Goal: Task Accomplishment & Management: Manage account settings

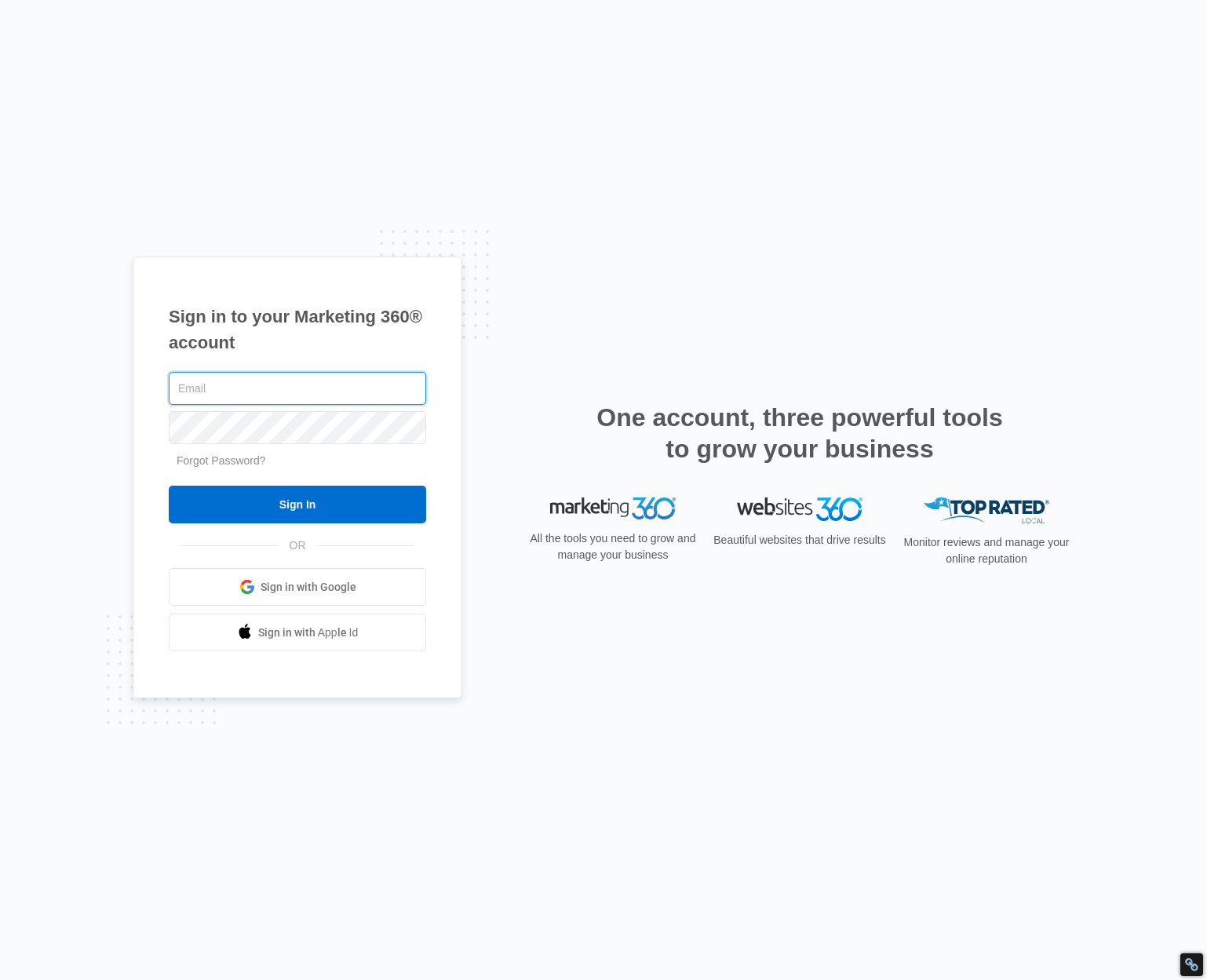
click at [316, 383] on input "text" at bounding box center [298, 388] width 258 height 33
type input "[EMAIL_ADDRESS][DOMAIN_NAME]"
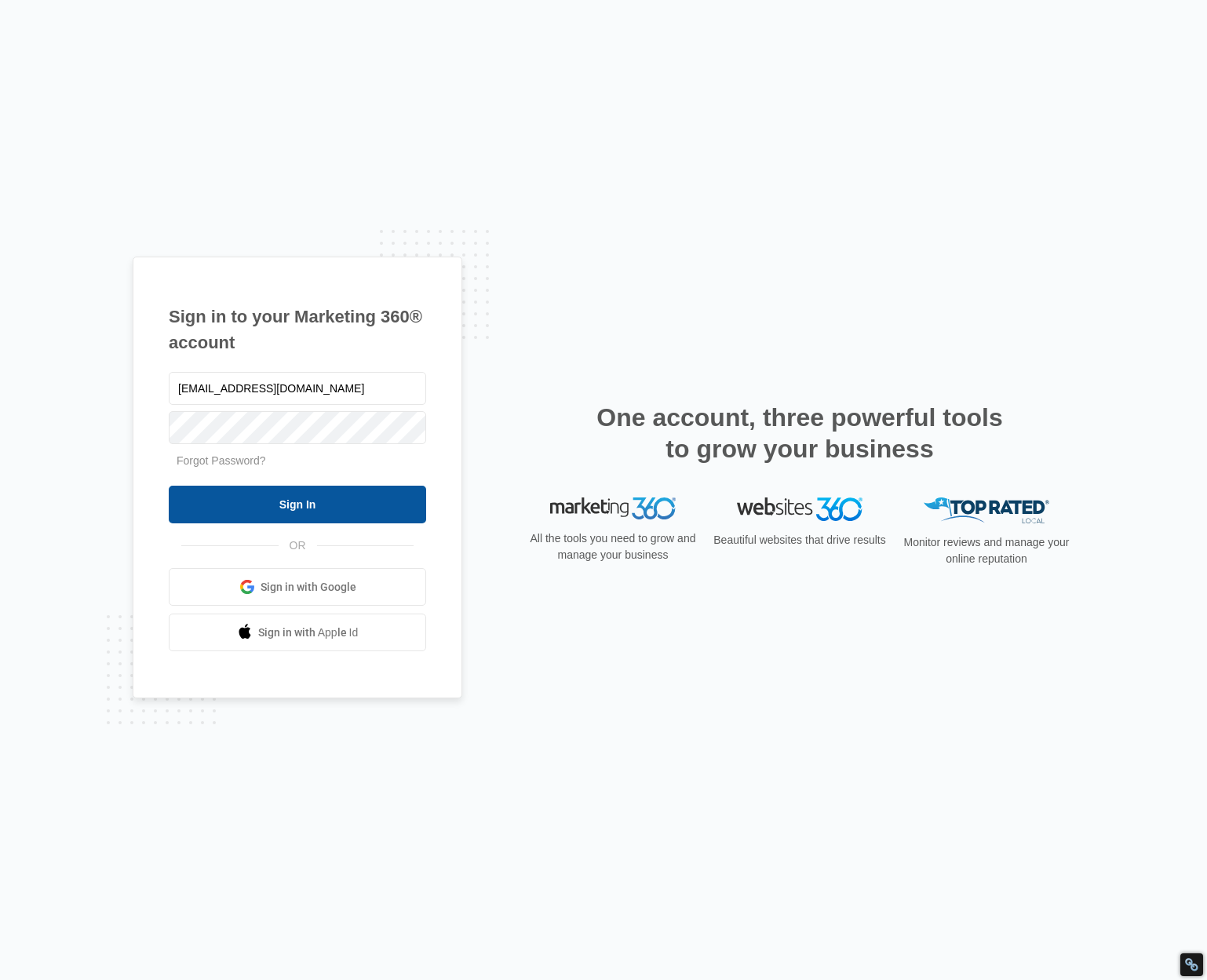
click at [360, 491] on input "Sign In" at bounding box center [298, 505] width 258 height 38
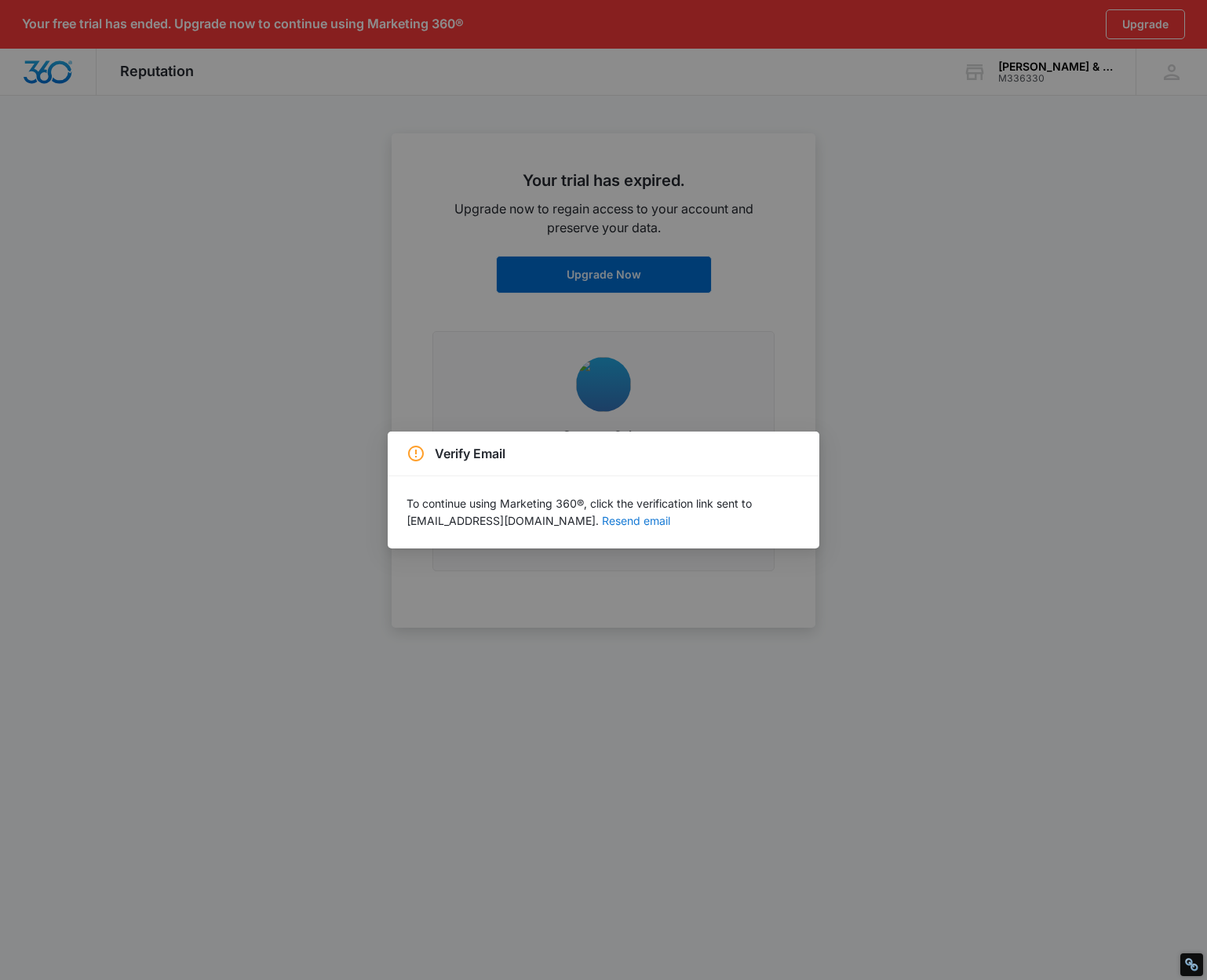
click at [636, 519] on button "Resend email" at bounding box center [635, 521] width 68 height 11
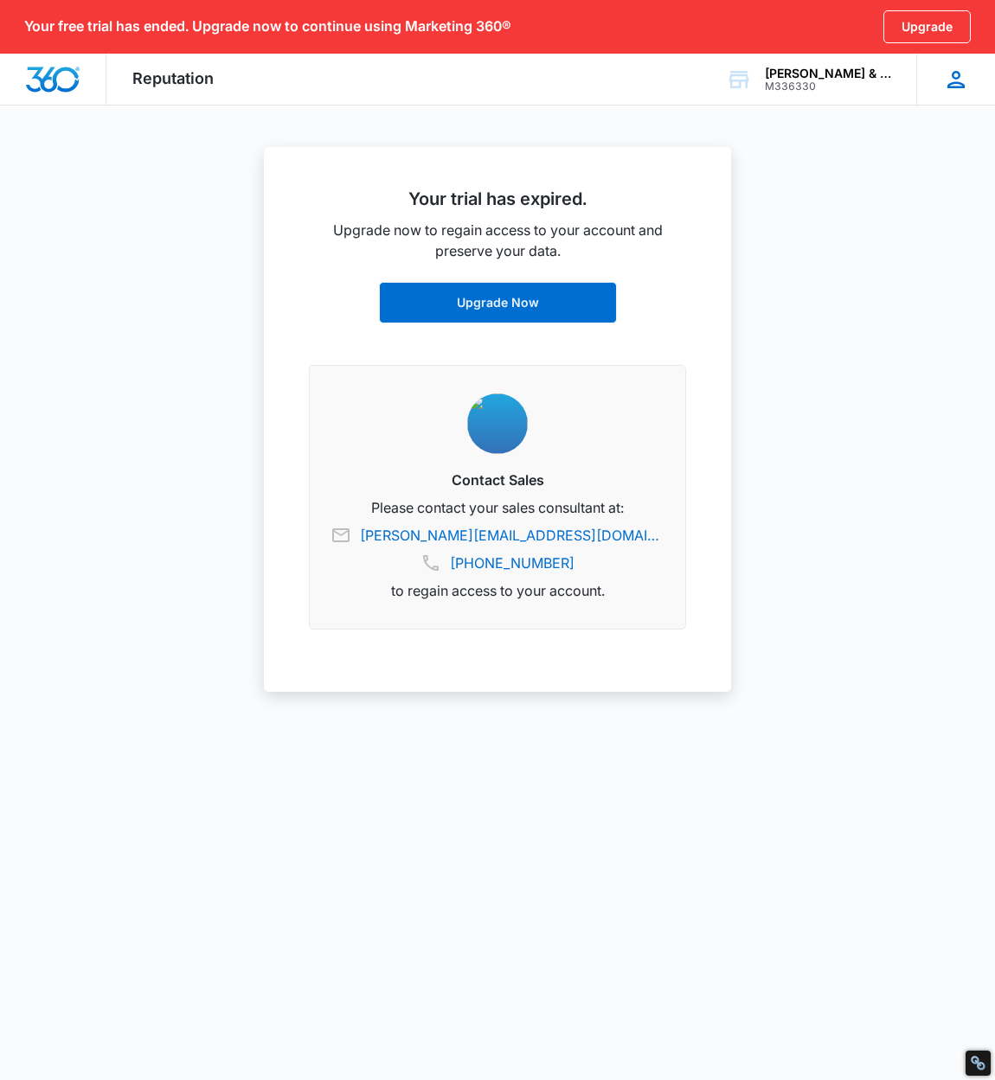
click at [923, 92] on div "RK [PERSON_NAME] [EMAIL_ADDRESS][DOMAIN_NAME] My Profile Notifications Support …" at bounding box center [955, 79] width 79 height 51
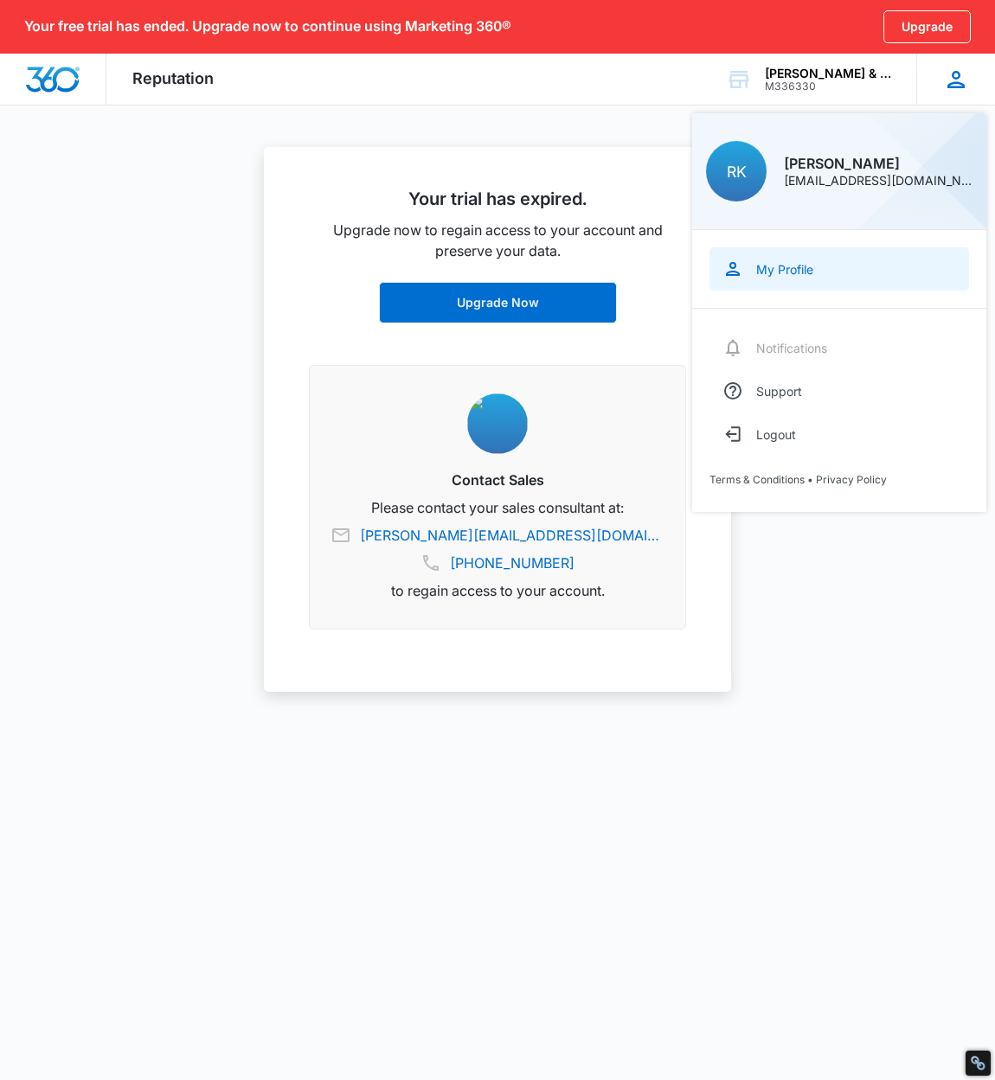
click at [828, 287] on link "My Profile" at bounding box center [839, 268] width 260 height 43
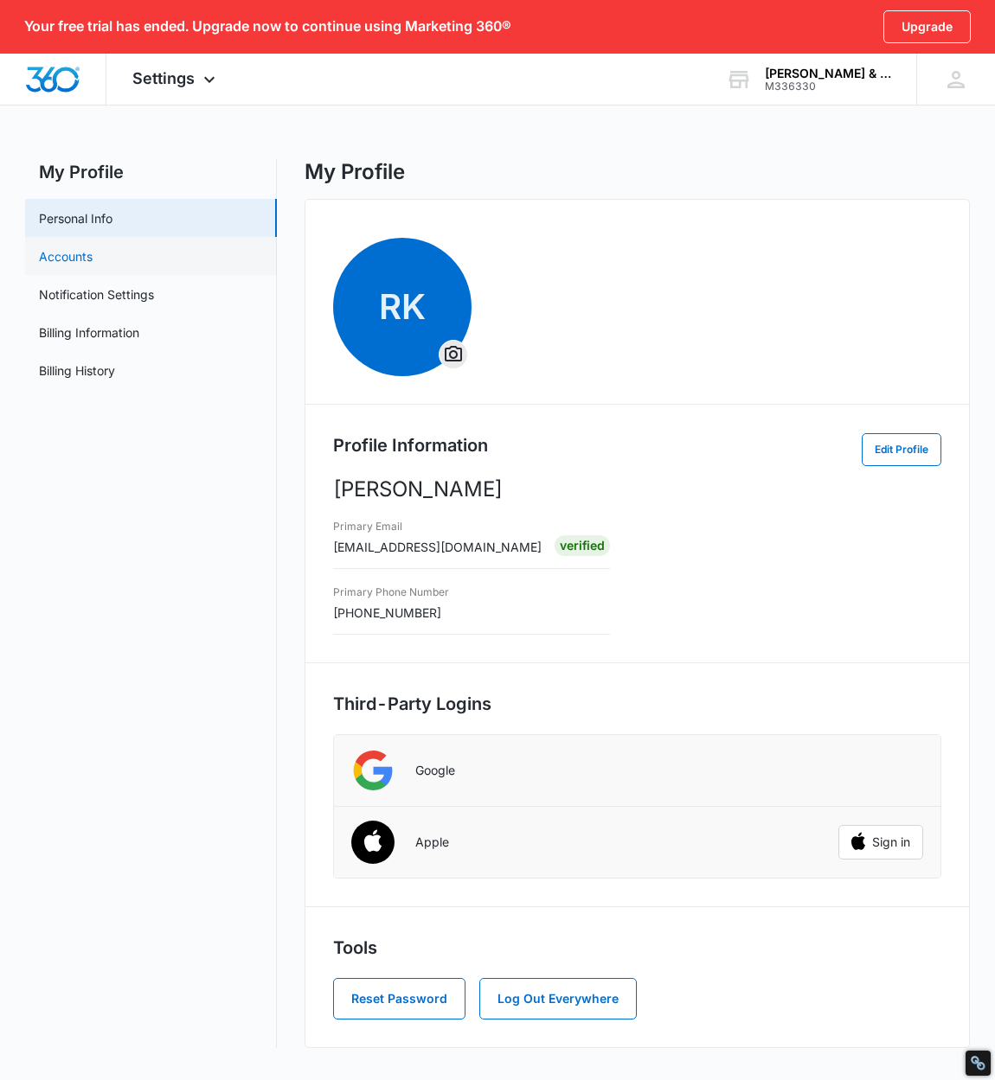
click at [93, 247] on link "Accounts" at bounding box center [66, 256] width 54 height 18
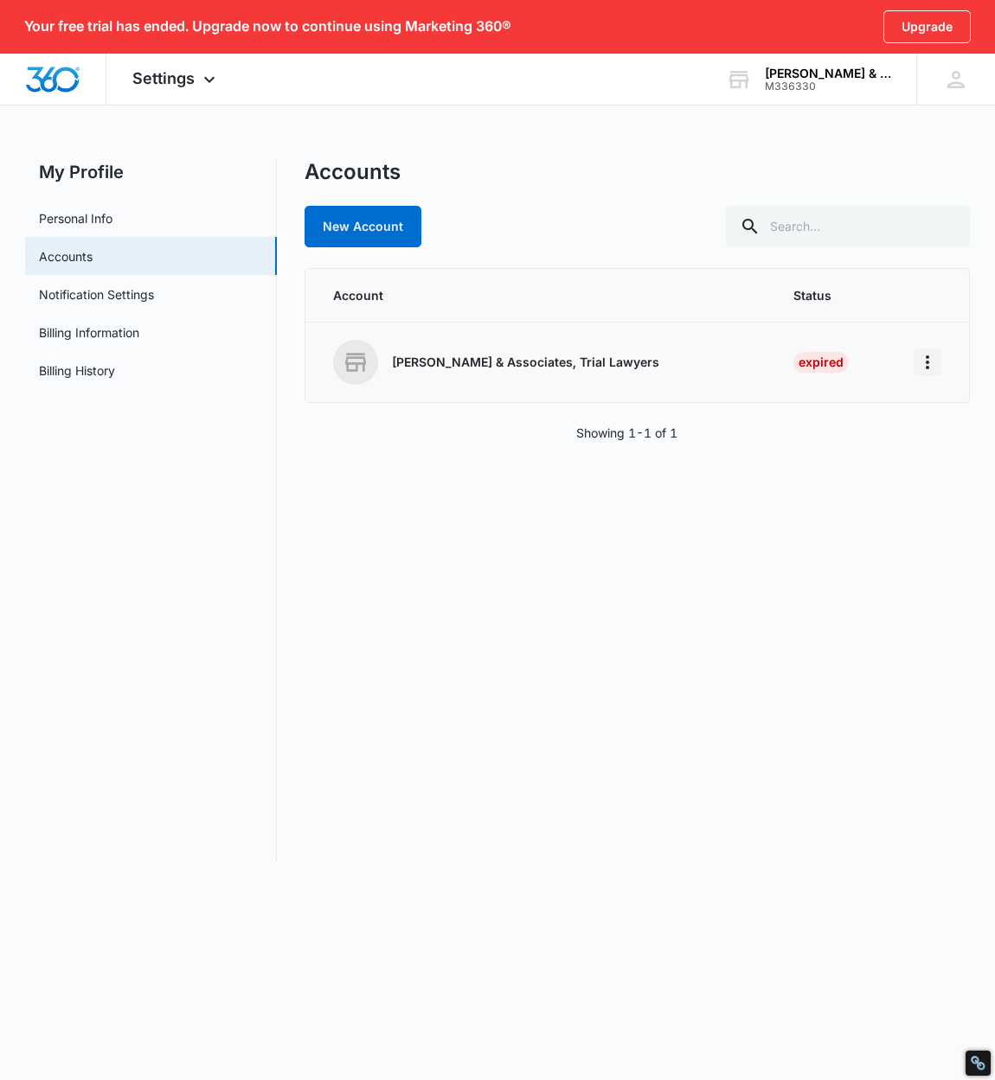
click at [933, 366] on icon "Home" at bounding box center [927, 362] width 21 height 21
click at [876, 406] on div "Go to Dashboard" at bounding box center [852, 411] width 96 height 12
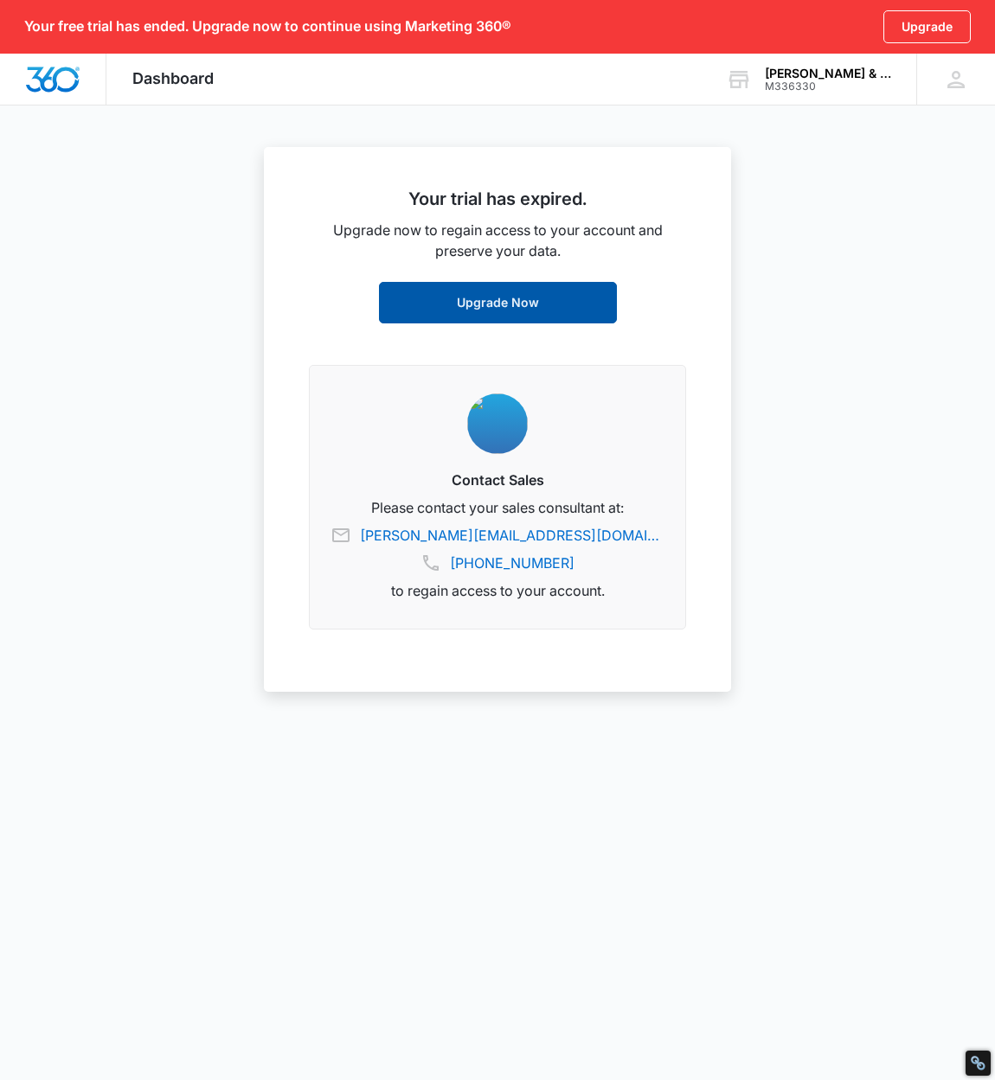
click at [490, 305] on link "Upgrade Now" at bounding box center [498, 303] width 238 height 42
click at [985, 87] on div "RK [PERSON_NAME] [EMAIL_ADDRESS][DOMAIN_NAME] My Profile Notifications Support …" at bounding box center [955, 79] width 79 height 51
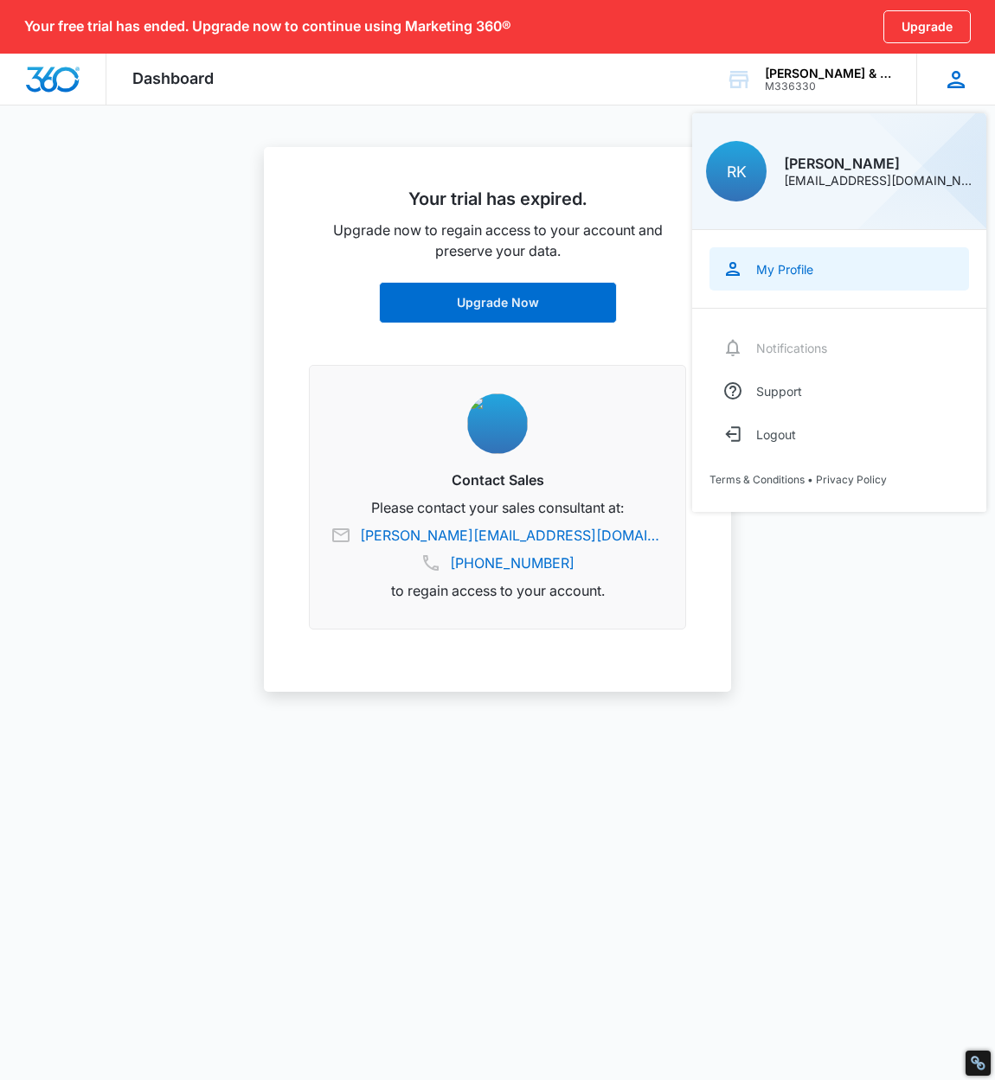
click at [789, 251] on link "My Profile" at bounding box center [839, 268] width 260 height 43
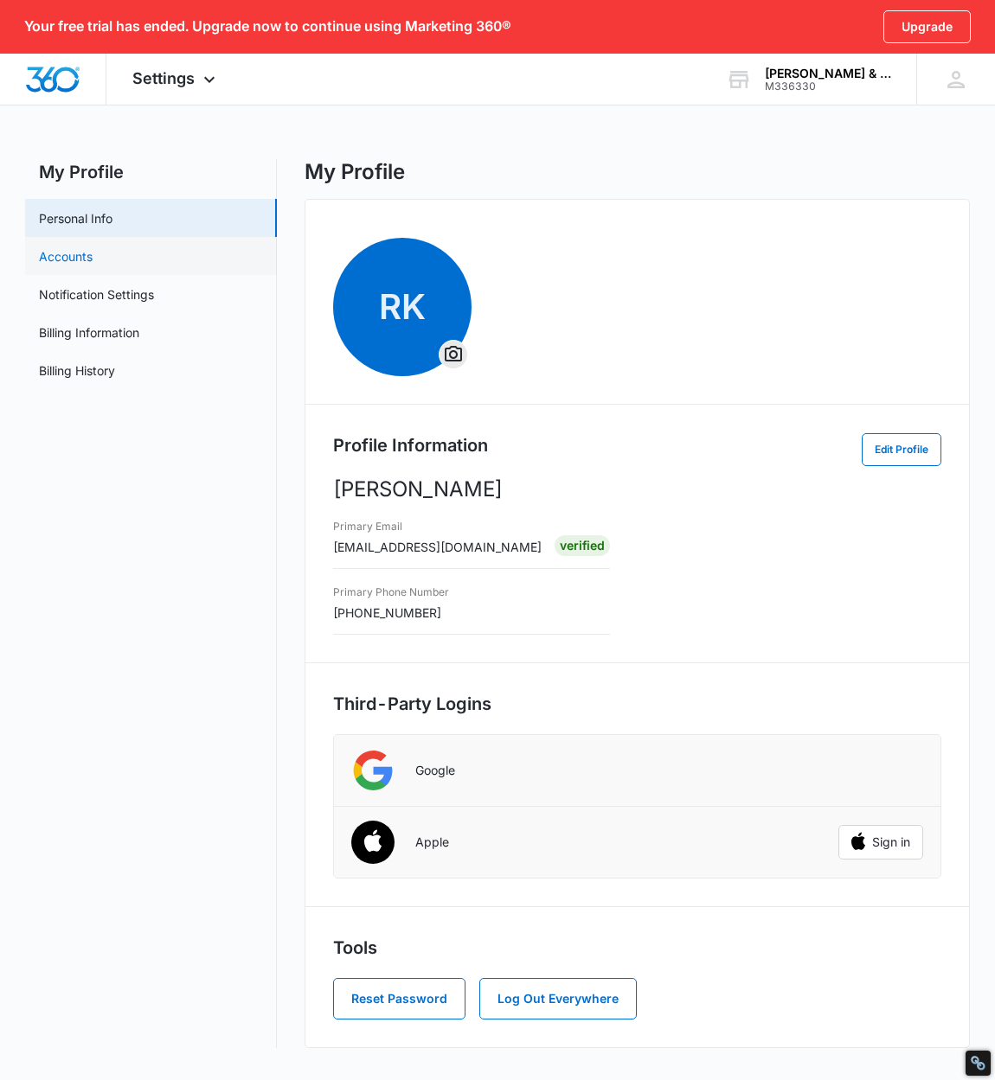
click at [85, 260] on link "Accounts" at bounding box center [66, 256] width 54 height 18
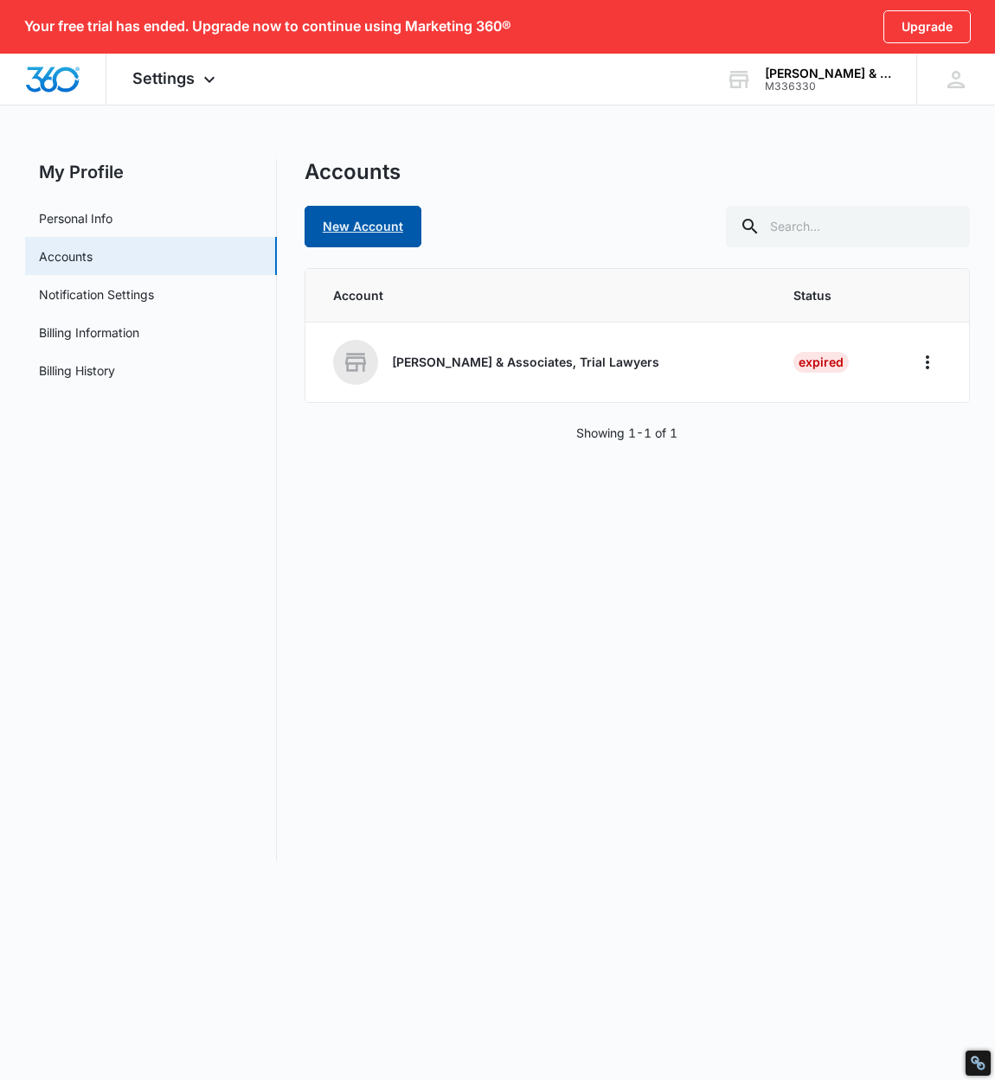
click at [325, 234] on link "New Account" at bounding box center [362, 227] width 117 height 42
select select "US"
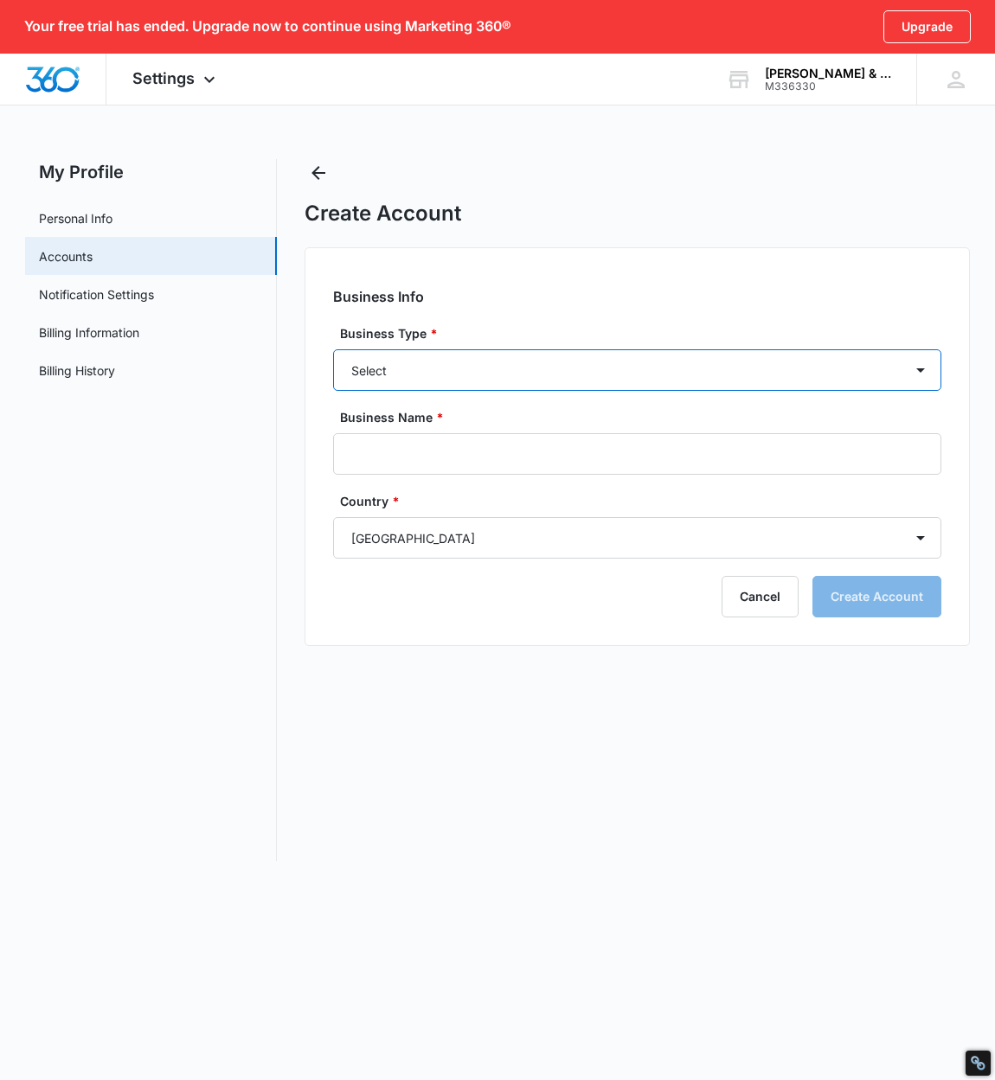
click at [385, 380] on select "Select Accounting / CPA Assisted Living Attorney / Law Firm Auto Repair Carpet …" at bounding box center [637, 370] width 609 height 42
